Goal: Find specific page/section: Find specific page/section

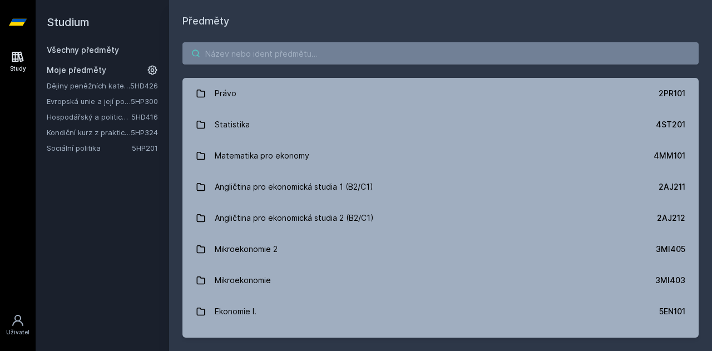
click at [258, 46] on input "search" at bounding box center [441, 53] width 516 height 22
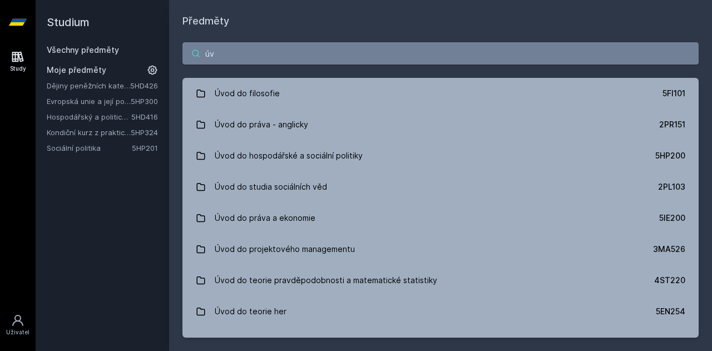
type input "ú"
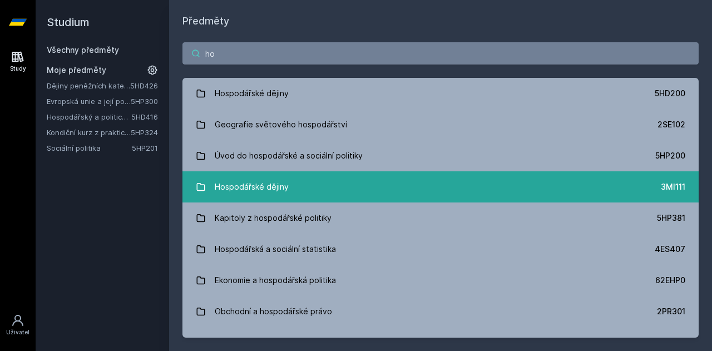
type input "h"
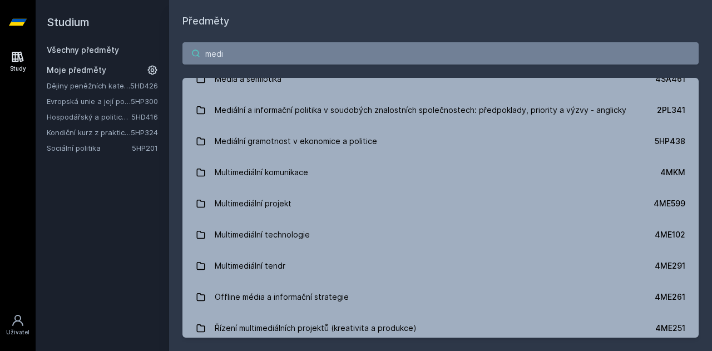
scroll to position [1329, 0]
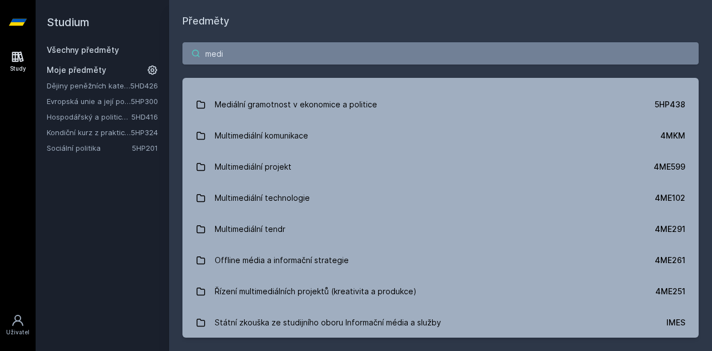
type input "medi"
drag, startPoint x: 293, startPoint y: 60, endPoint x: 132, endPoint y: 38, distance: 161.7
click at [132, 38] on div "Studium Všechny předměty Moje předměty Dějiny peněžních kategorií a institucí 5…" at bounding box center [374, 175] width 677 height 351
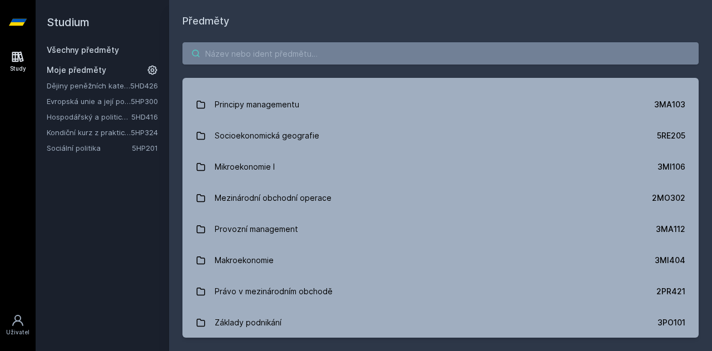
paste input "Hospodářská politika v [GEOGRAPHIC_DATA]"
type input "Hospodářská politika v [GEOGRAPHIC_DATA]"
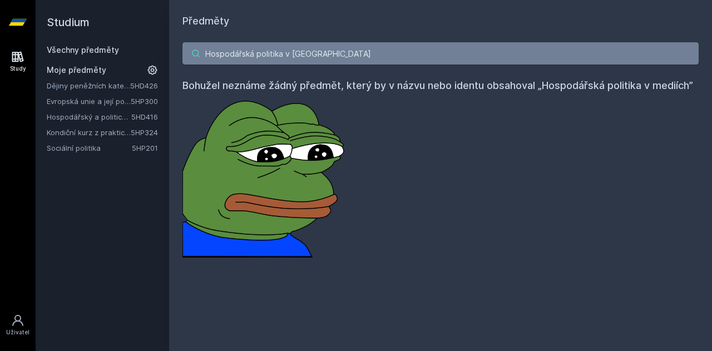
drag, startPoint x: 374, startPoint y: 56, endPoint x: 173, endPoint y: 72, distance: 202.1
click at [174, 72] on div "Hospodářská politika v mediích Bohužel neznáme žádný předmět, který by v názvu …" at bounding box center [440, 150] width 543 height 242
